Goal: Information Seeking & Learning: Learn about a topic

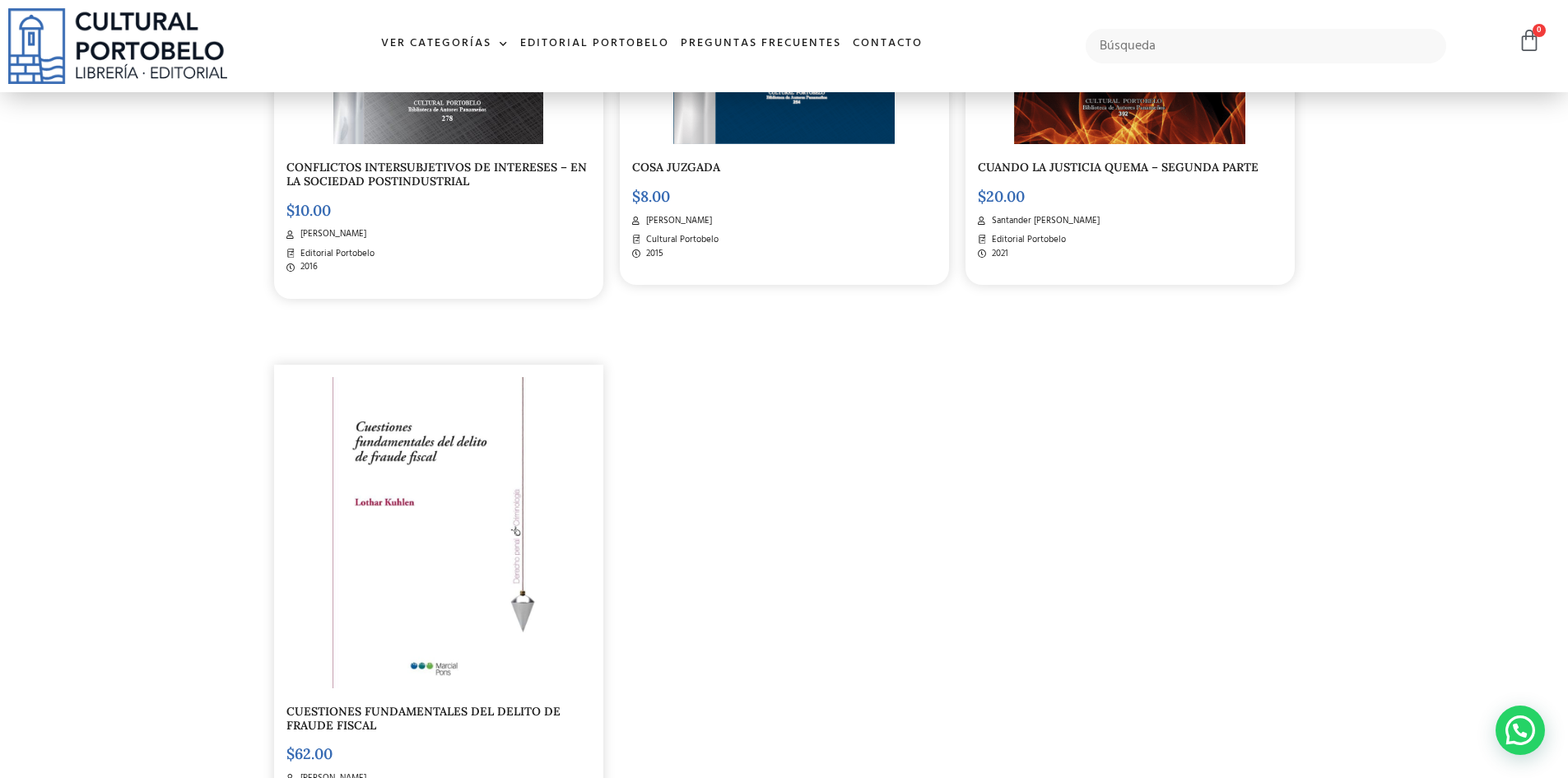
scroll to position [3045, 0]
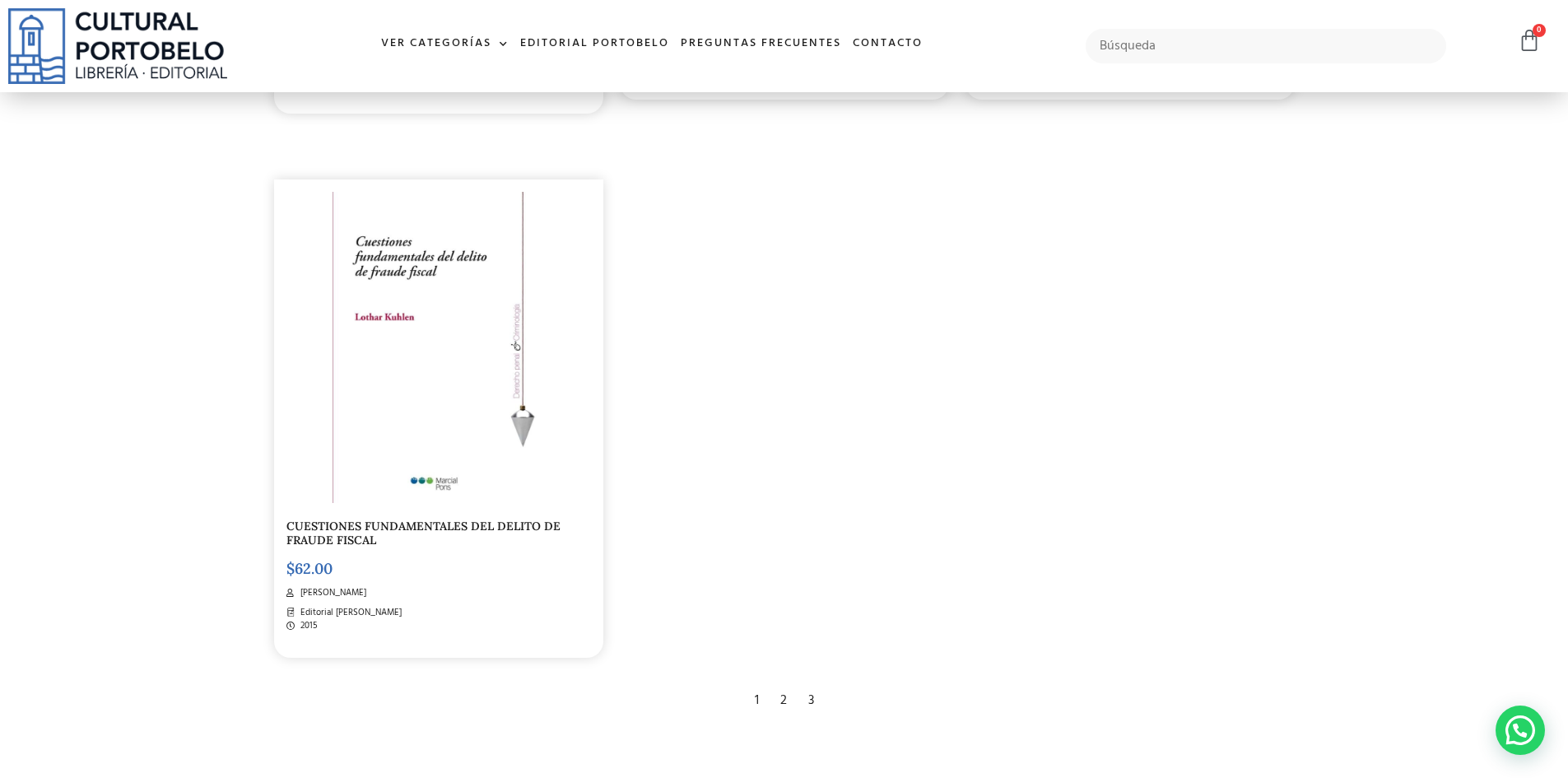
click at [780, 698] on div "2" at bounding box center [784, 700] width 23 height 36
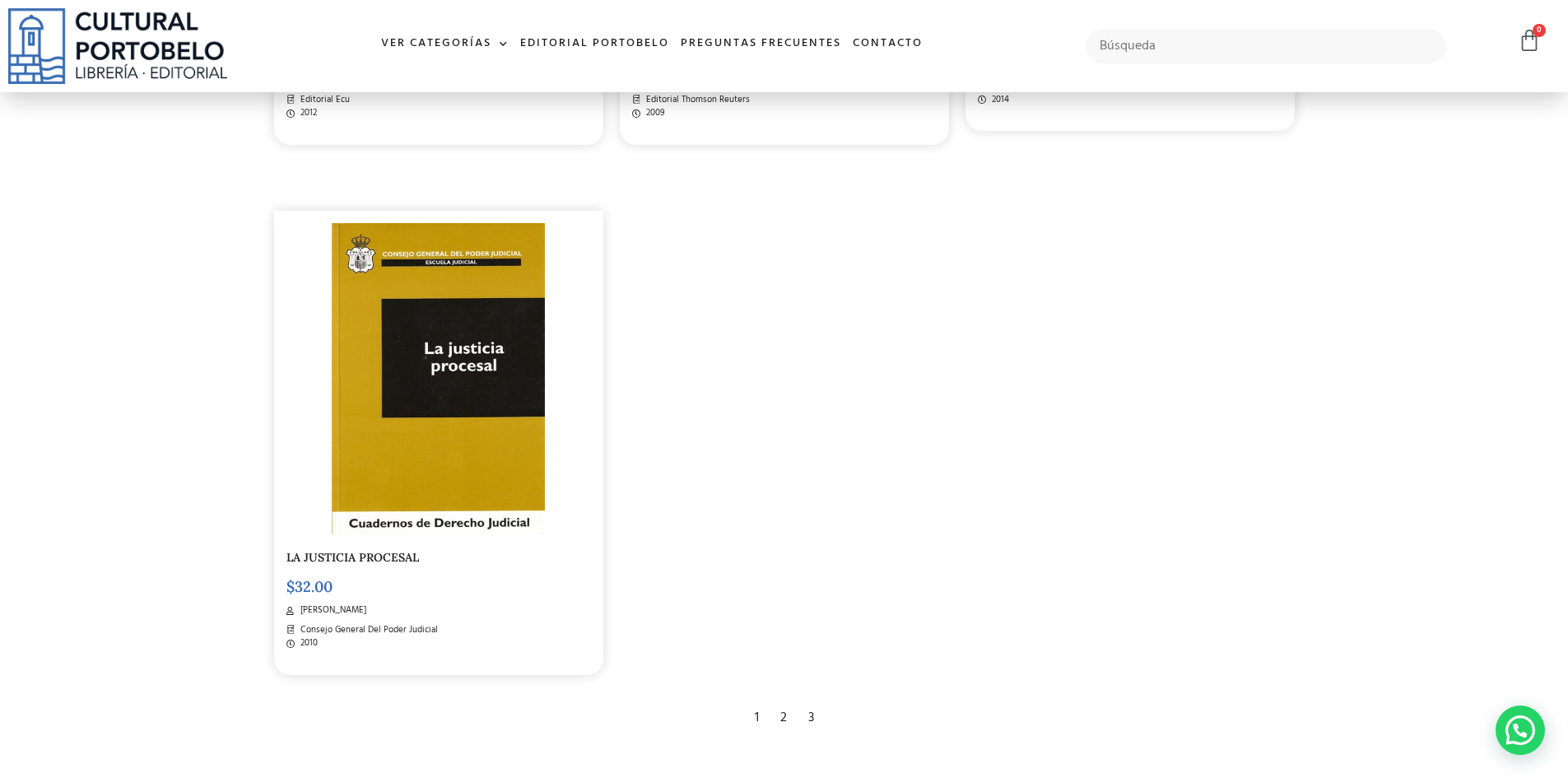
scroll to position [3291, 0]
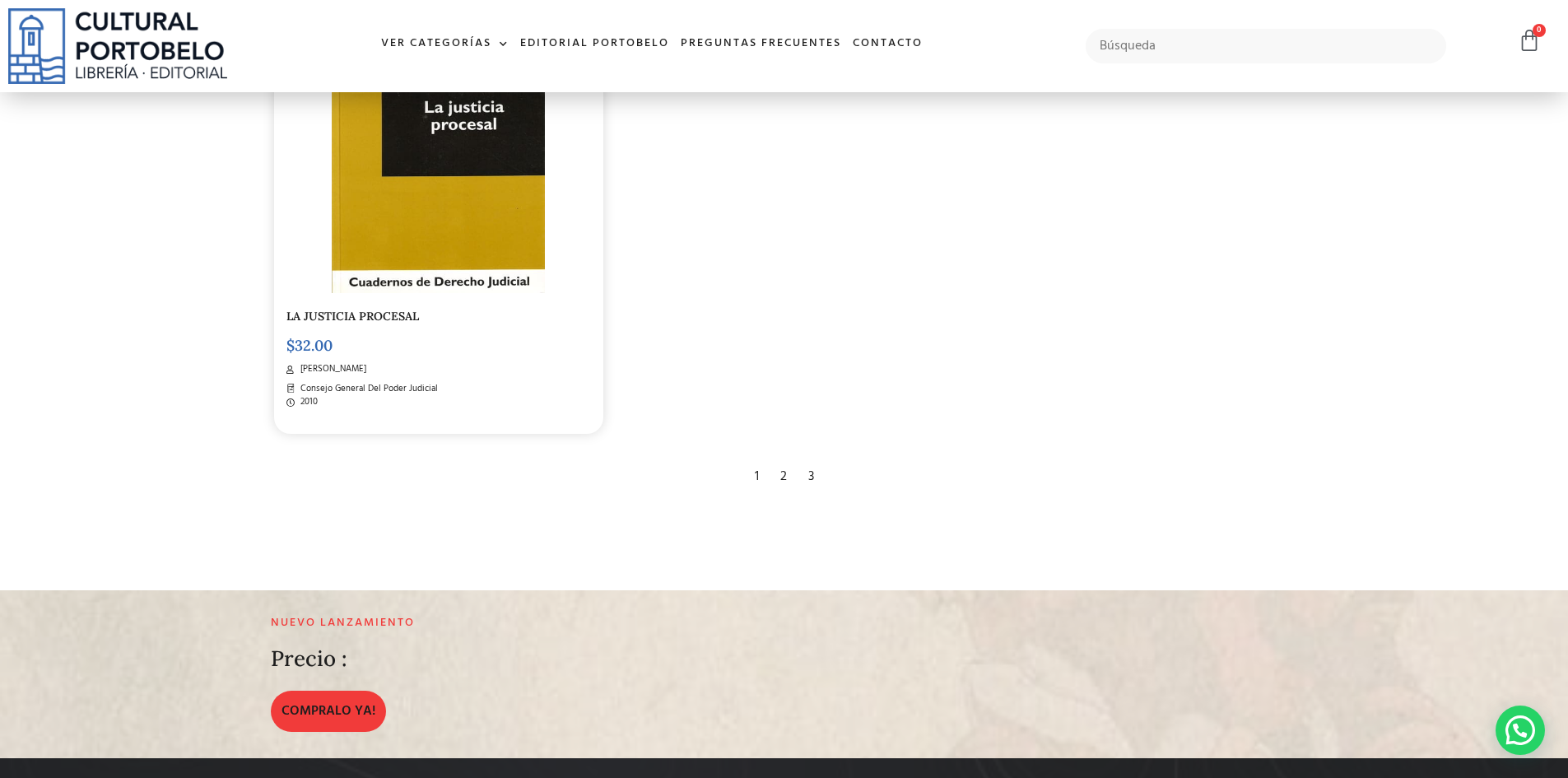
click at [813, 475] on div "3" at bounding box center [811, 476] width 22 height 36
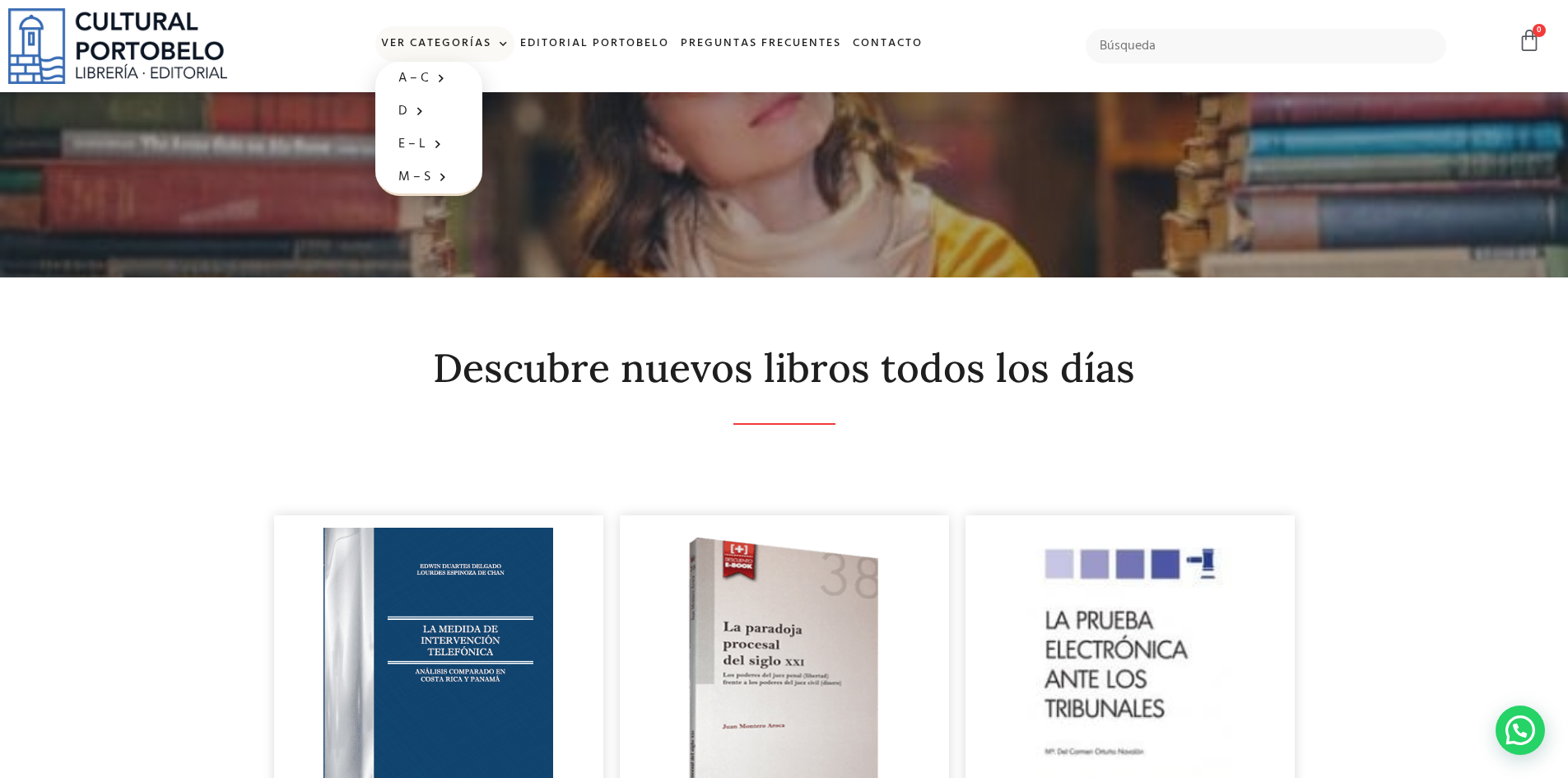
click at [506, 44] on span at bounding box center [500, 44] width 17 height 25
click at [504, 44] on span at bounding box center [500, 44] width 17 height 25
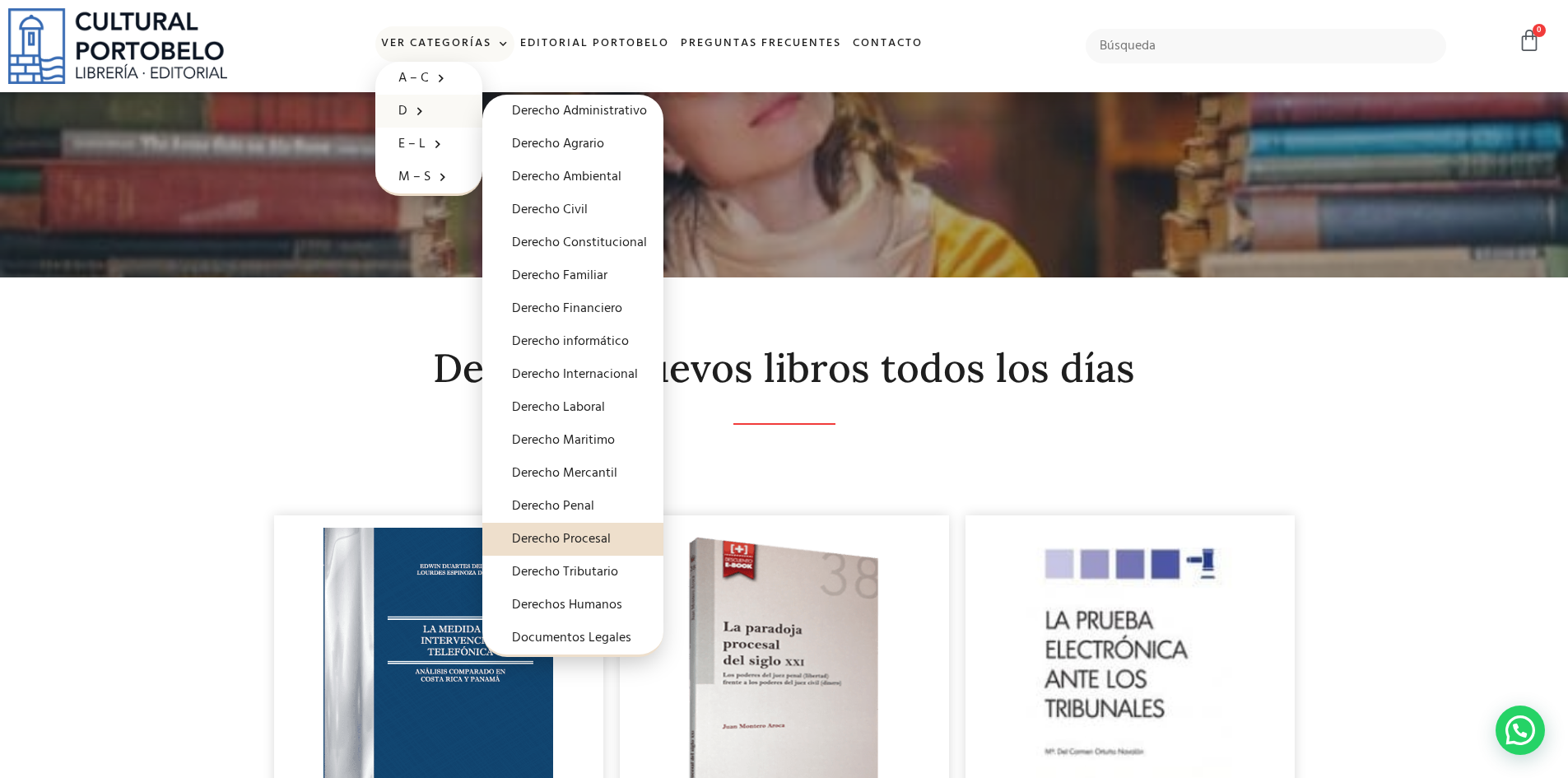
click at [403, 112] on link "D" at bounding box center [429, 111] width 107 height 33
click at [547, 411] on link "Derecho Laboral" at bounding box center [573, 407] width 181 height 33
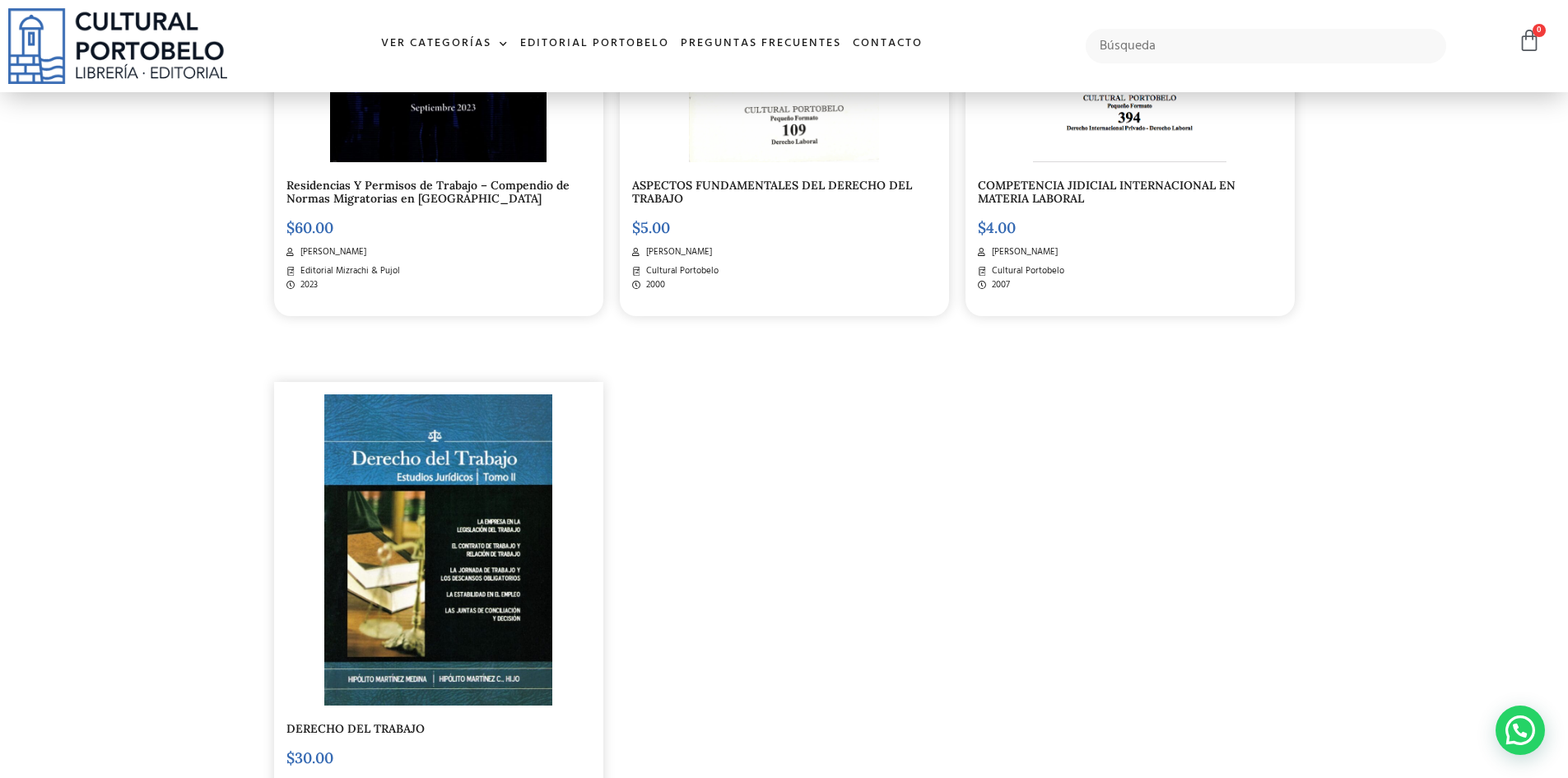
scroll to position [3127, 0]
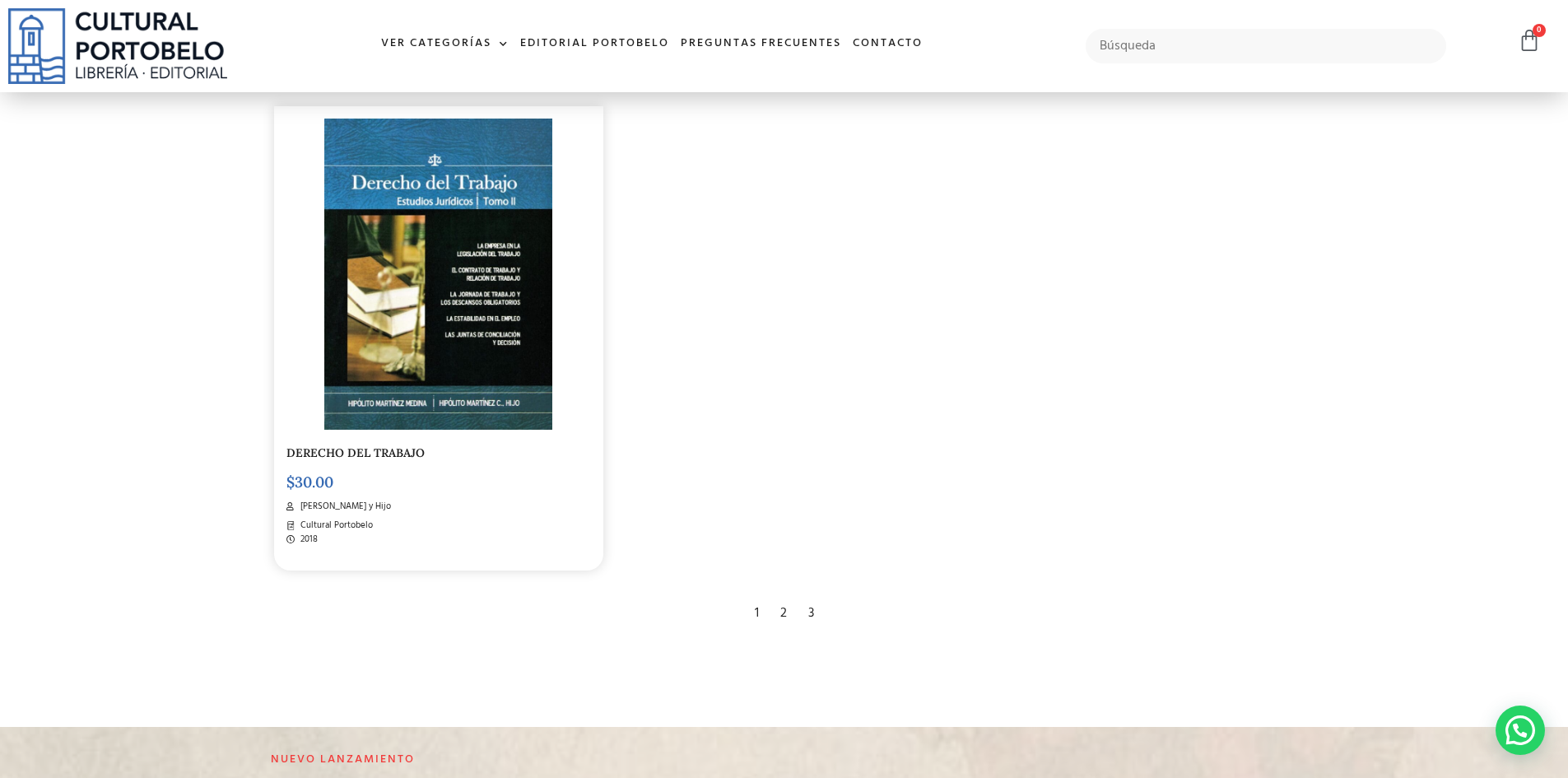
click at [781, 609] on div "2" at bounding box center [784, 613] width 23 height 36
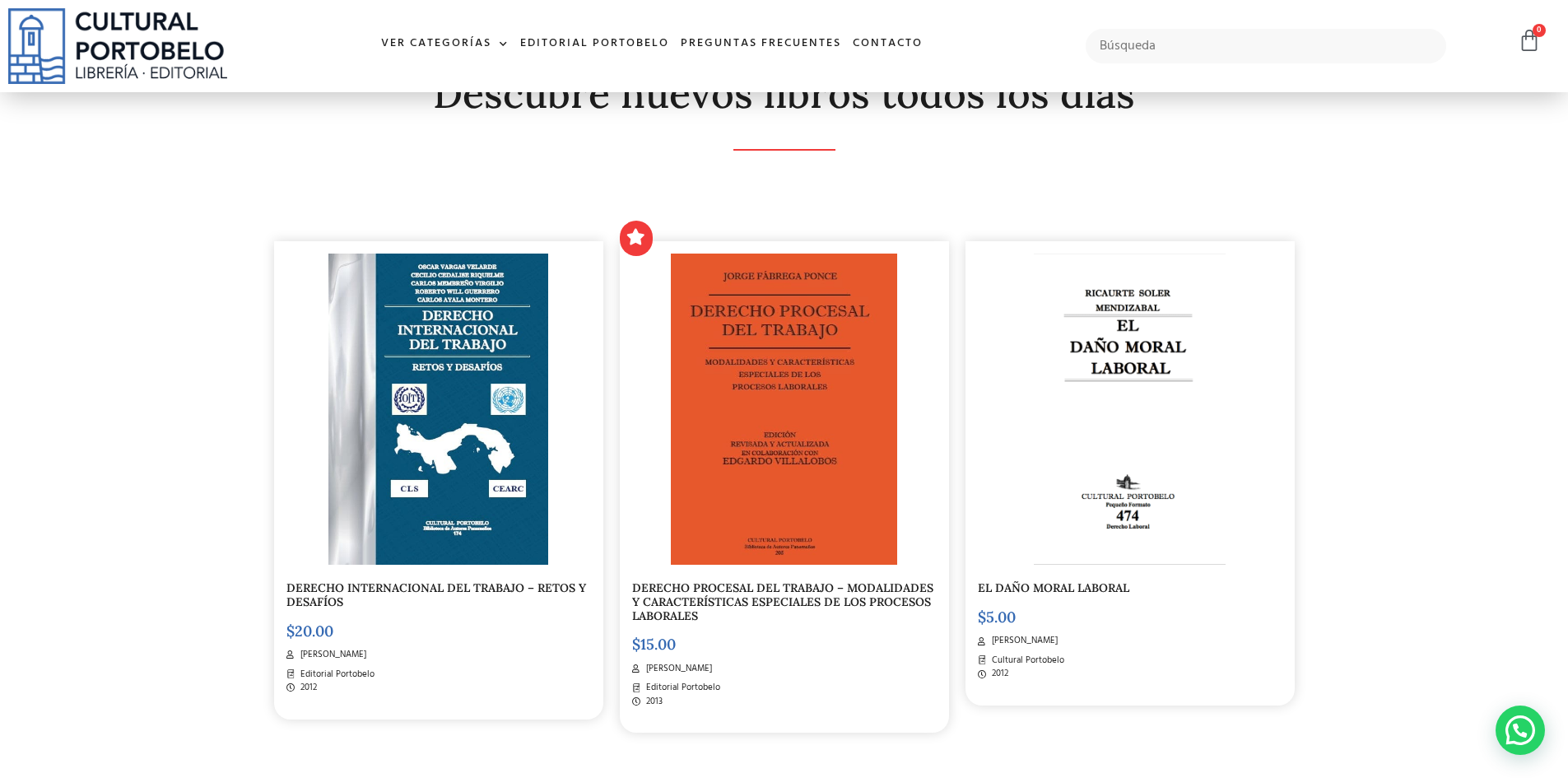
scroll to position [329, 0]
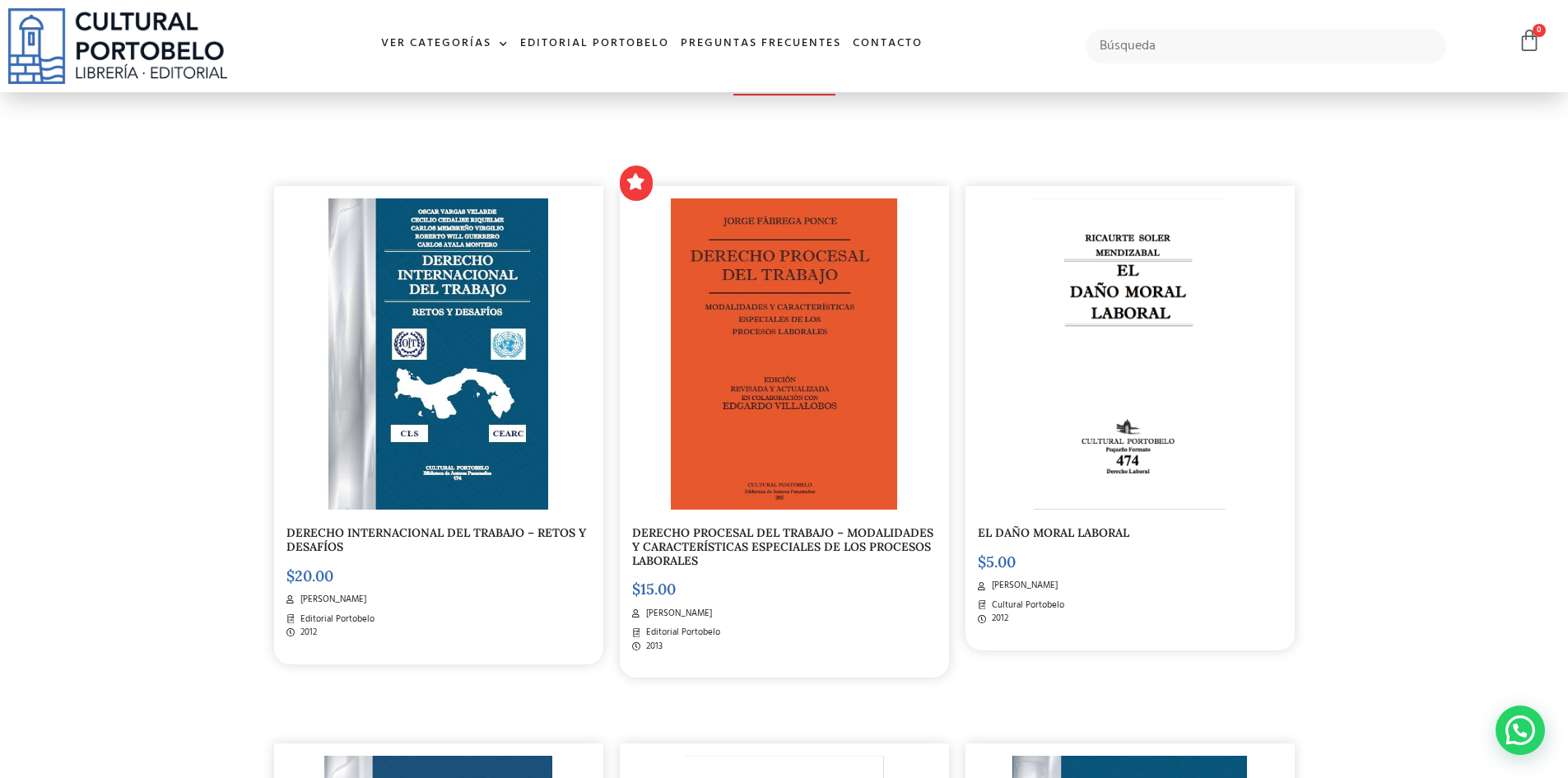
click at [790, 366] on img at bounding box center [784, 354] width 227 height 311
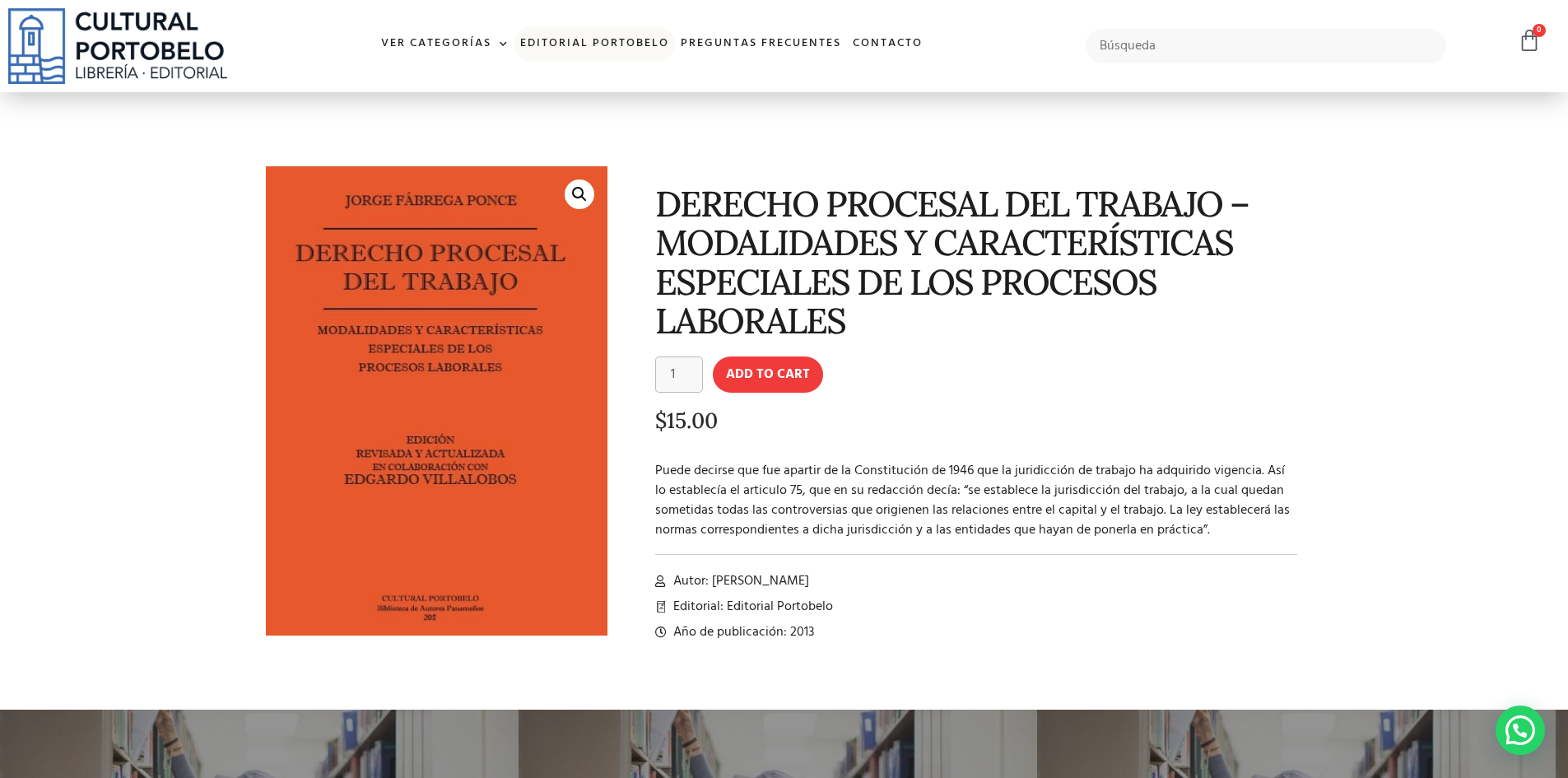
click at [564, 47] on link "Editorial Portobelo" at bounding box center [595, 43] width 161 height 35
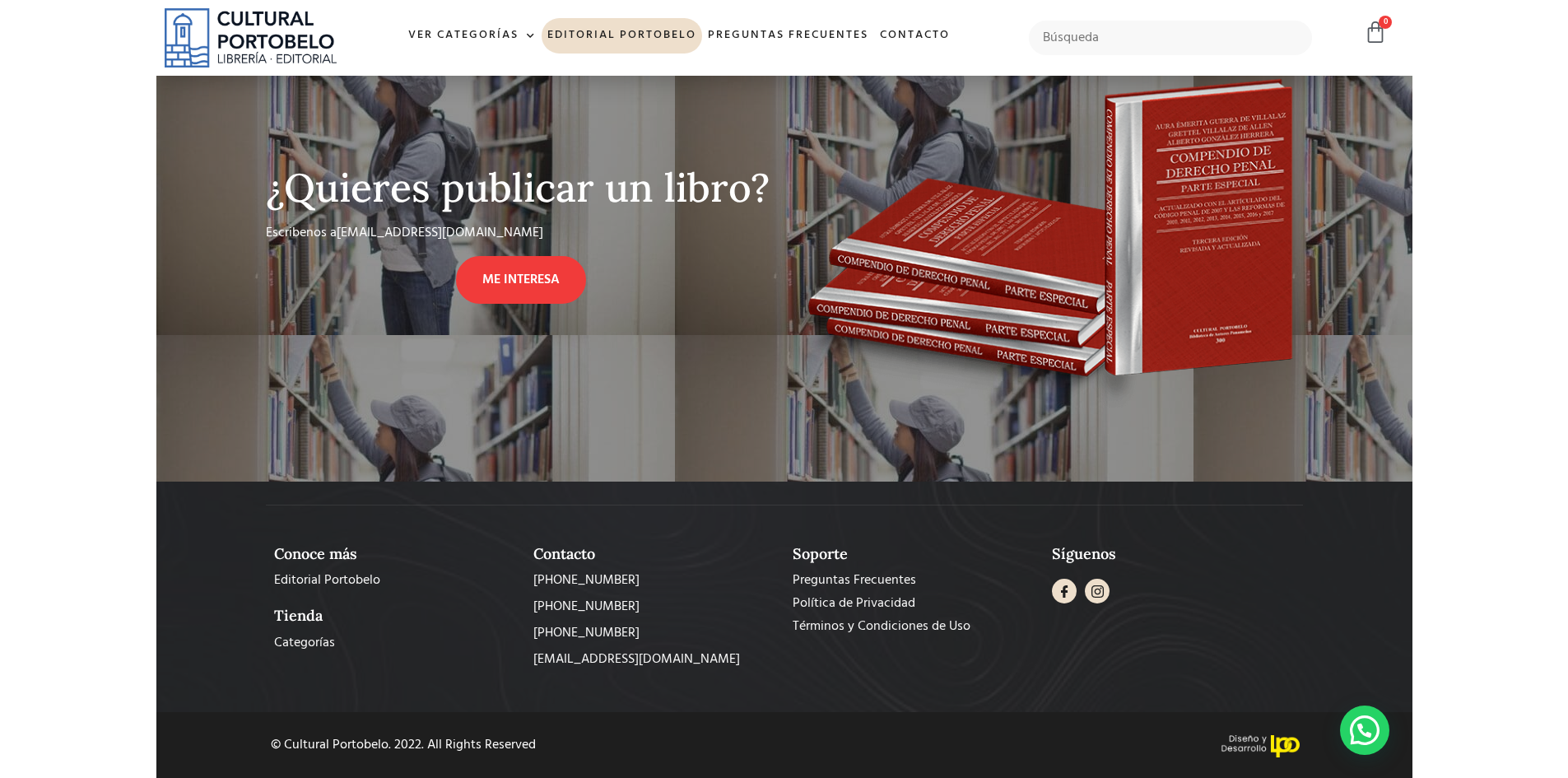
scroll to position [1300, 0]
